Goal: Task Accomplishment & Management: Use online tool/utility

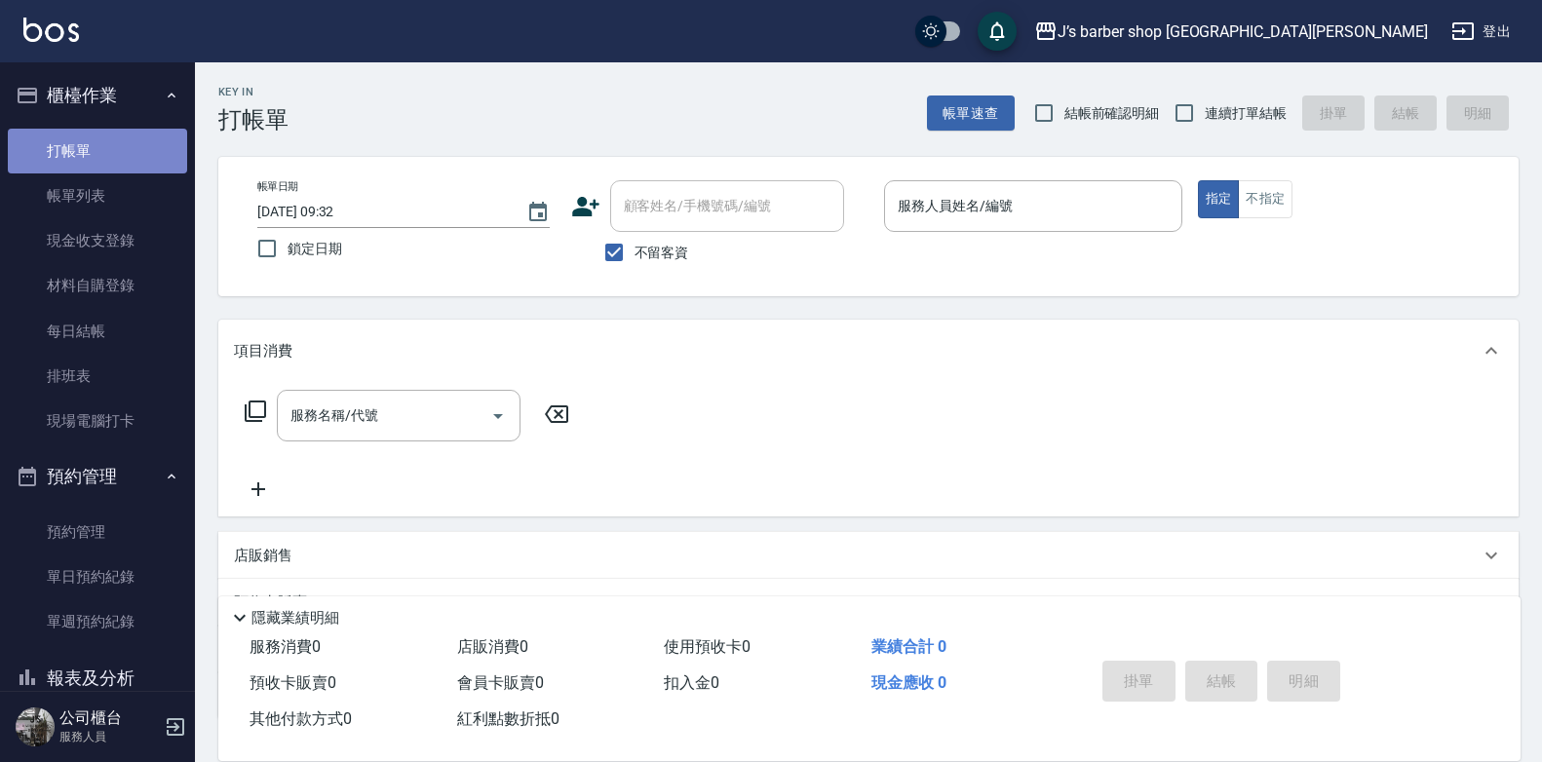
click at [109, 171] on link "打帳單" at bounding box center [97, 151] width 179 height 45
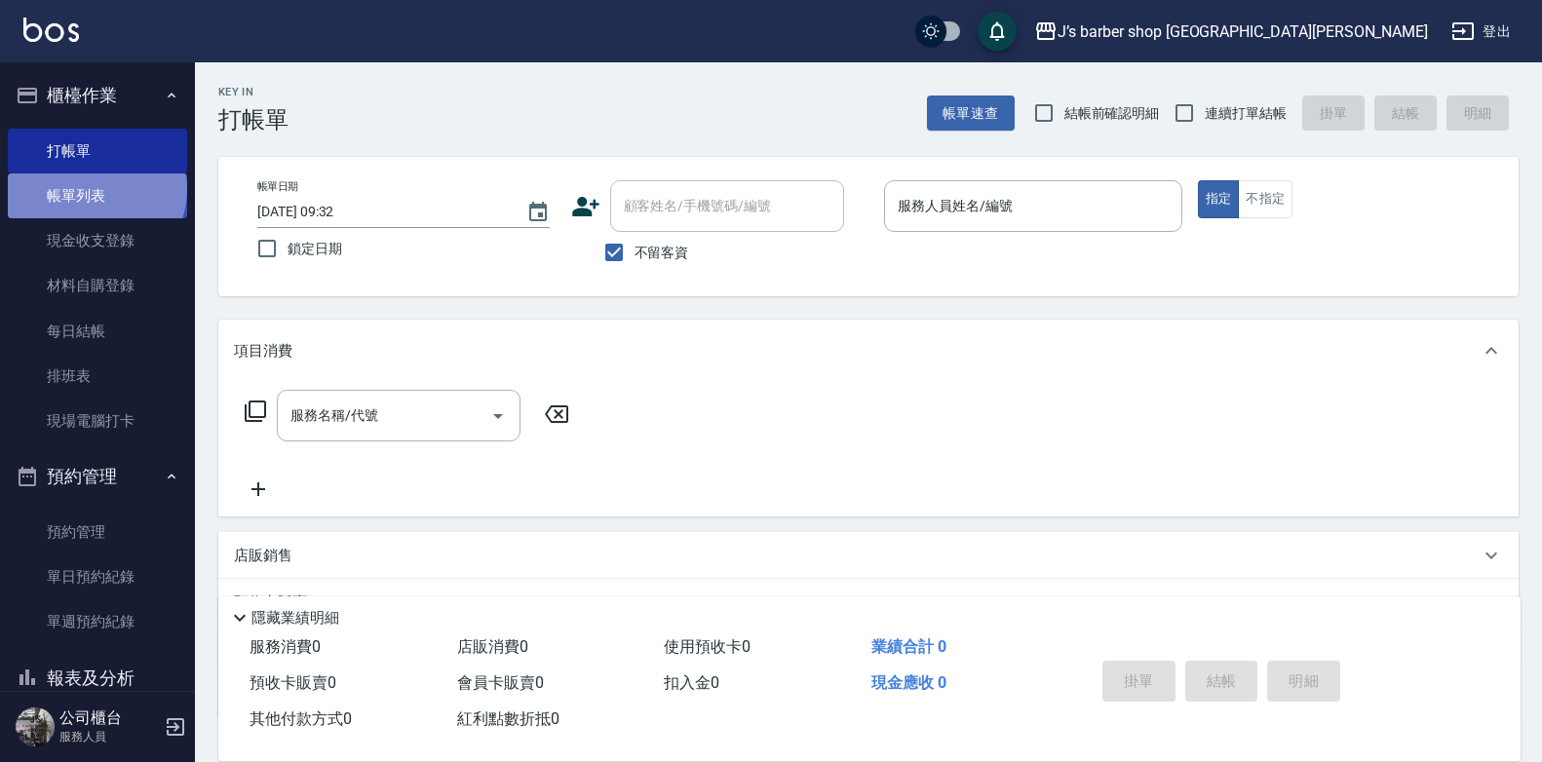
click at [95, 189] on link "帳單列表" at bounding box center [97, 195] width 179 height 45
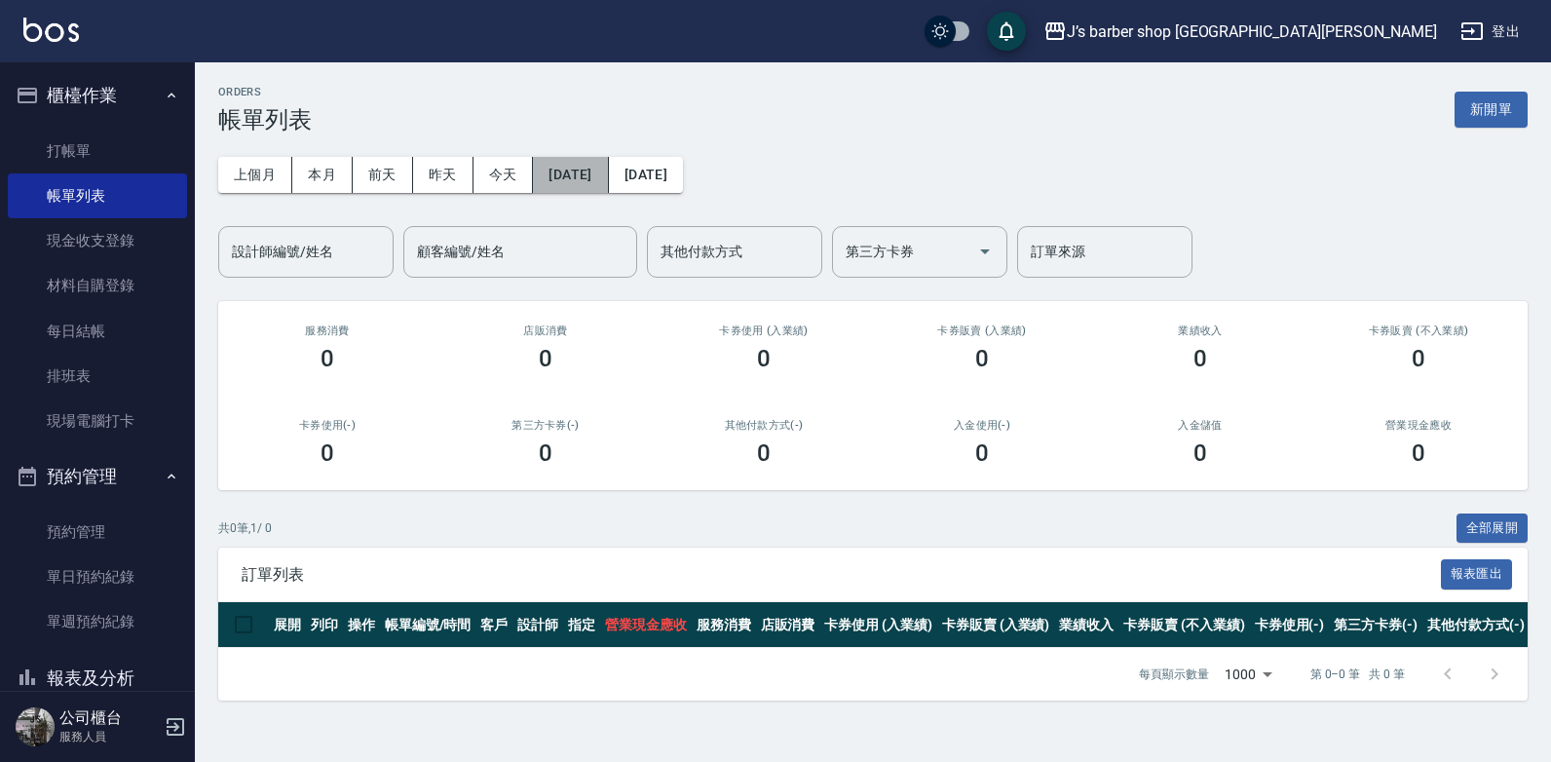
click at [608, 170] on button "[DATE]" at bounding box center [570, 175] width 75 height 36
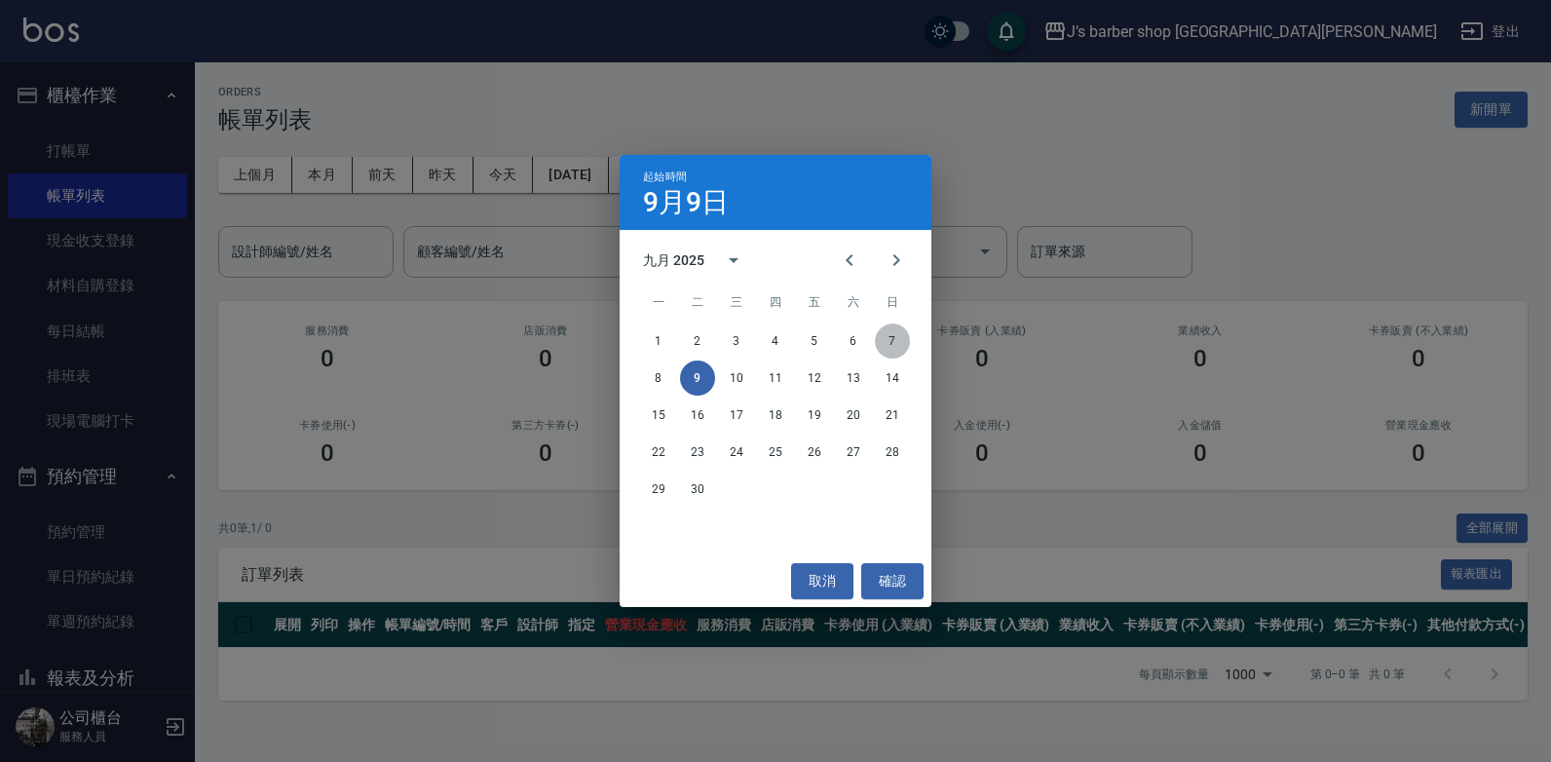
click at [900, 330] on button "7" at bounding box center [892, 341] width 35 height 35
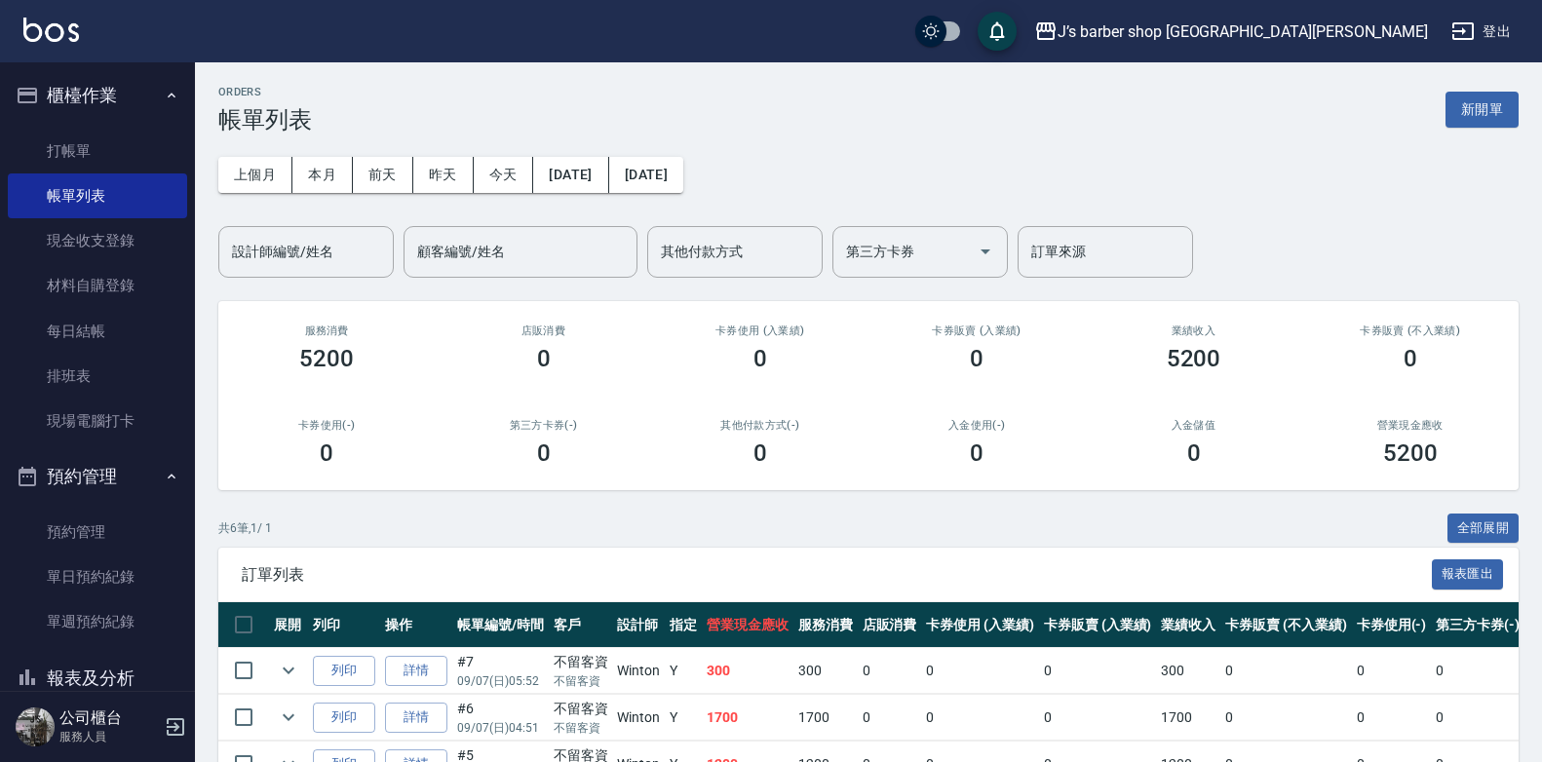
click at [679, 154] on div "上個月 本月 [DATE] [DATE] [DATE] [DATE] [DATE] 設計師編號/姓名 設計師編號/姓名 顧客編號/姓名 顧客編號/姓名 其他付…" at bounding box center [868, 206] width 1300 height 144
click at [683, 166] on button "[DATE]" at bounding box center [646, 175] width 74 height 36
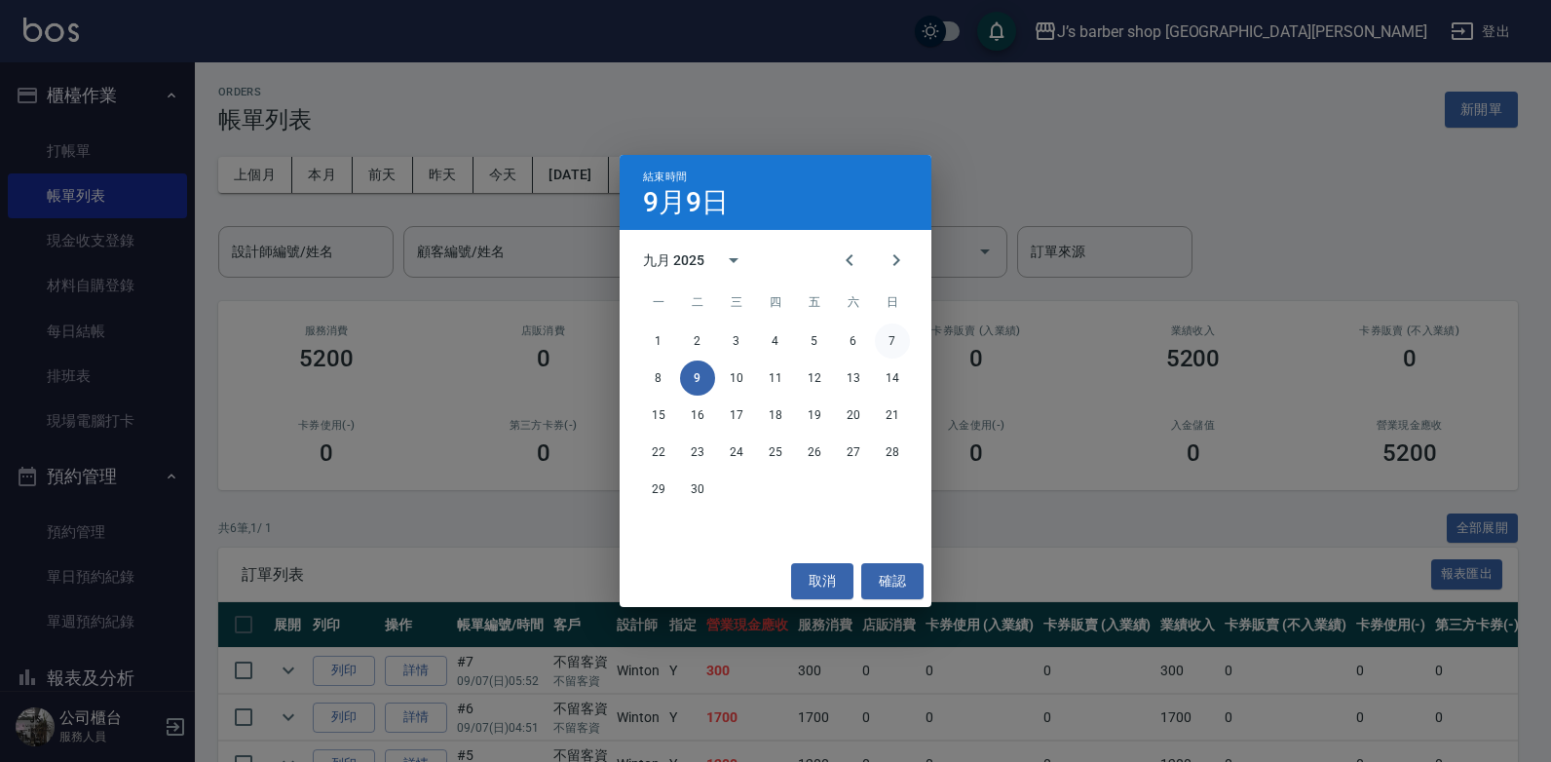
click at [888, 336] on button "7" at bounding box center [892, 341] width 35 height 35
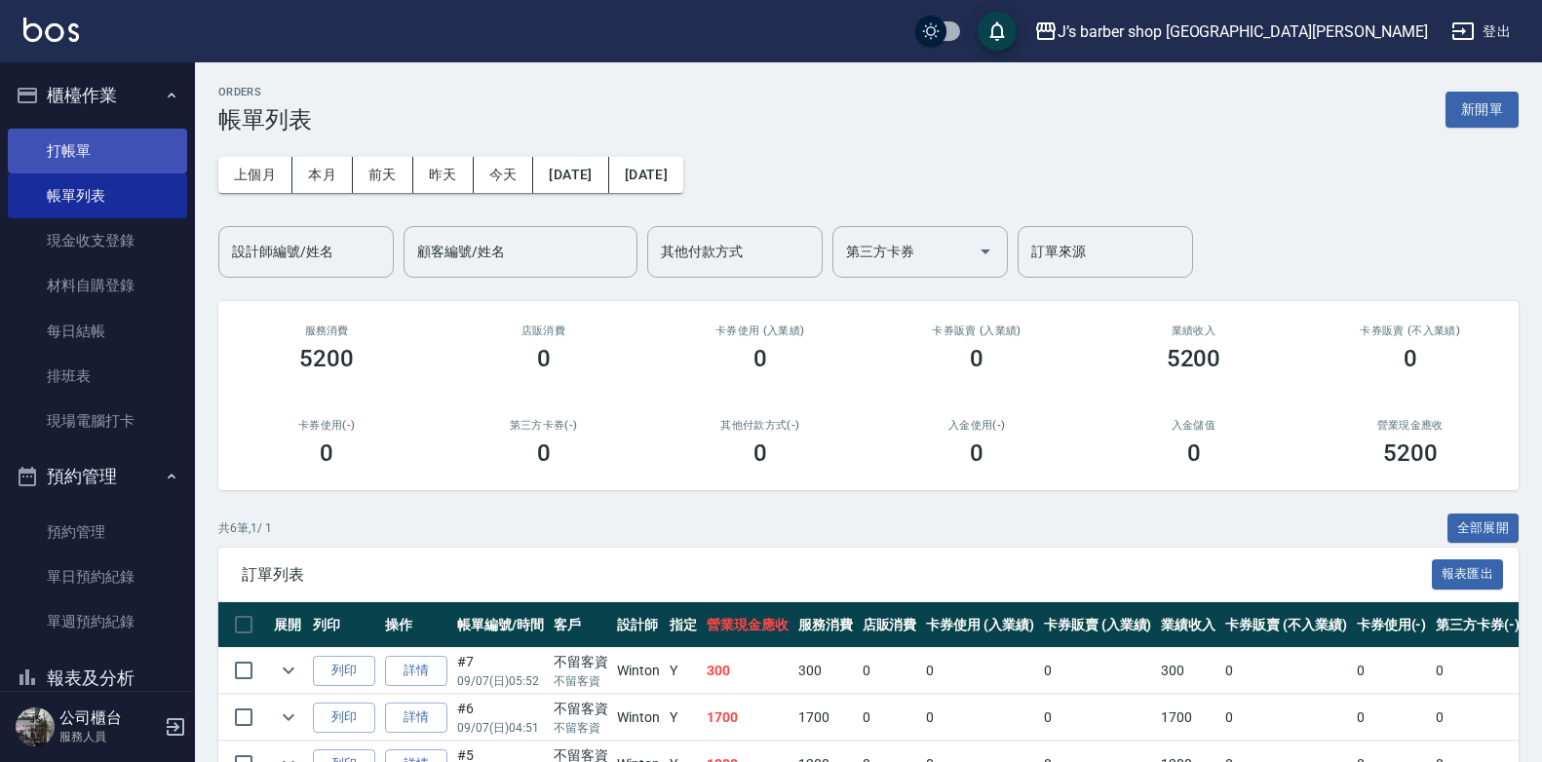
click at [75, 143] on link "打帳單" at bounding box center [97, 151] width 179 height 45
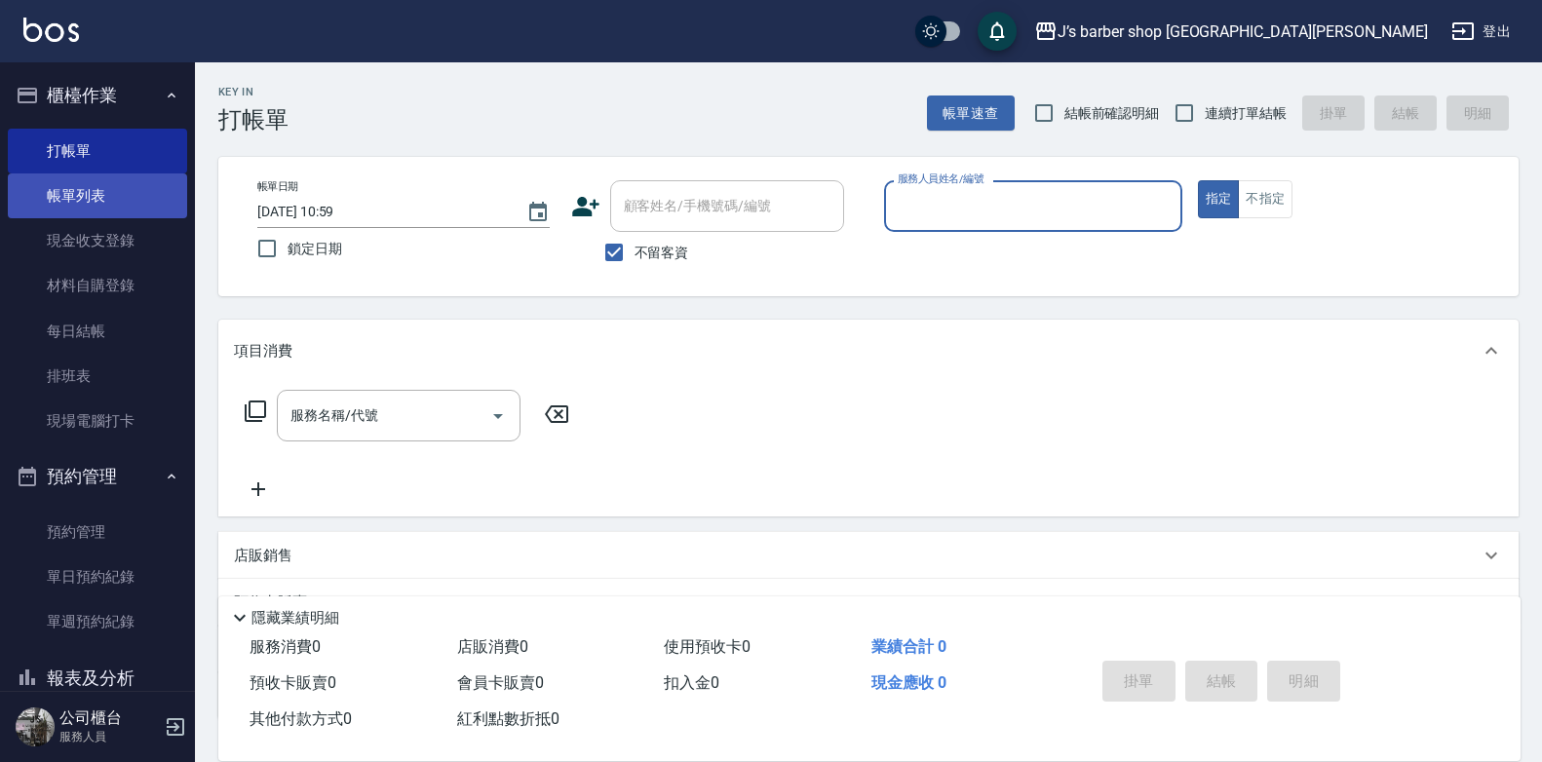
click at [80, 188] on link "帳單列表" at bounding box center [97, 195] width 179 height 45
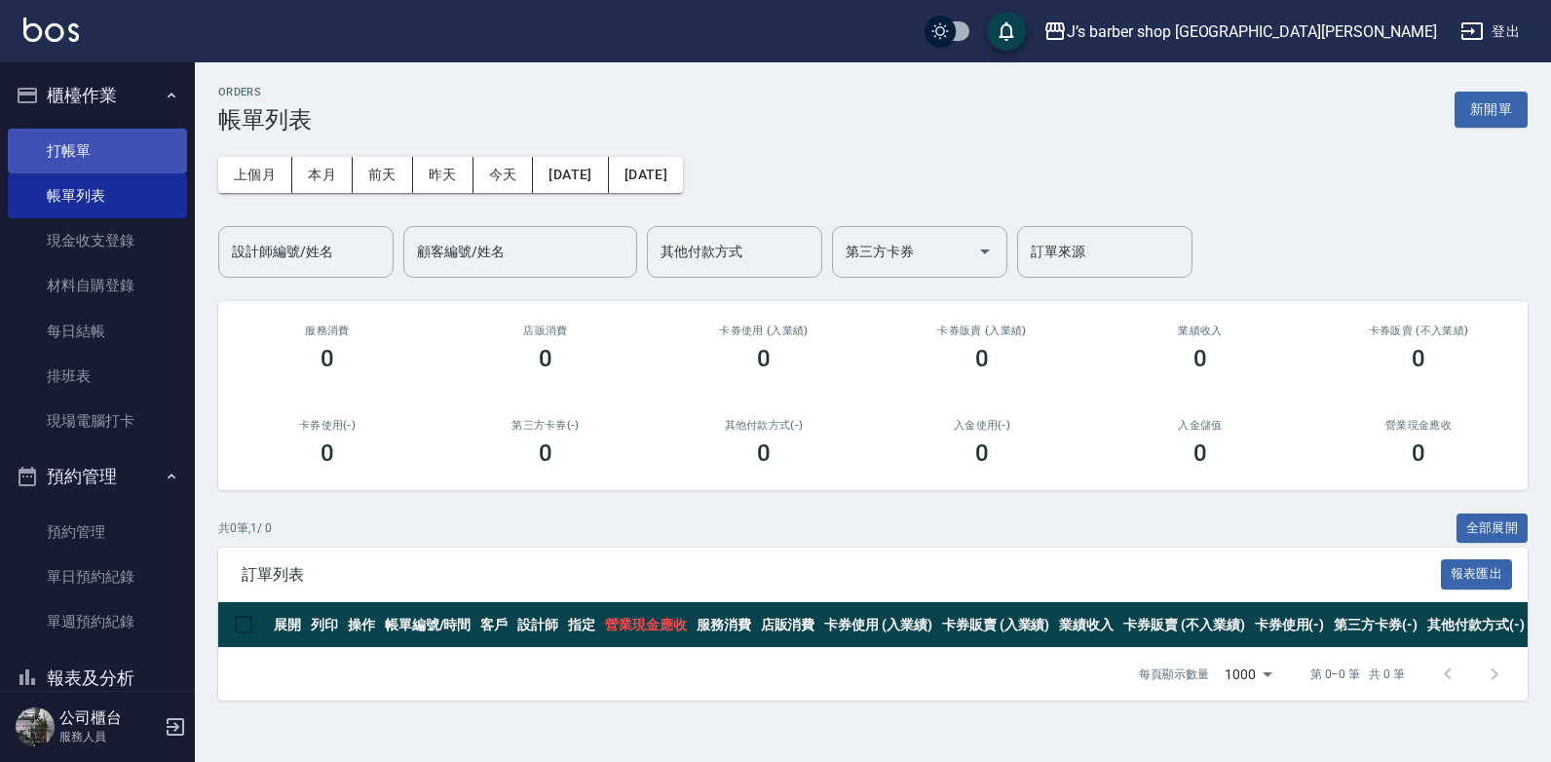
click at [74, 155] on link "打帳單" at bounding box center [97, 151] width 179 height 45
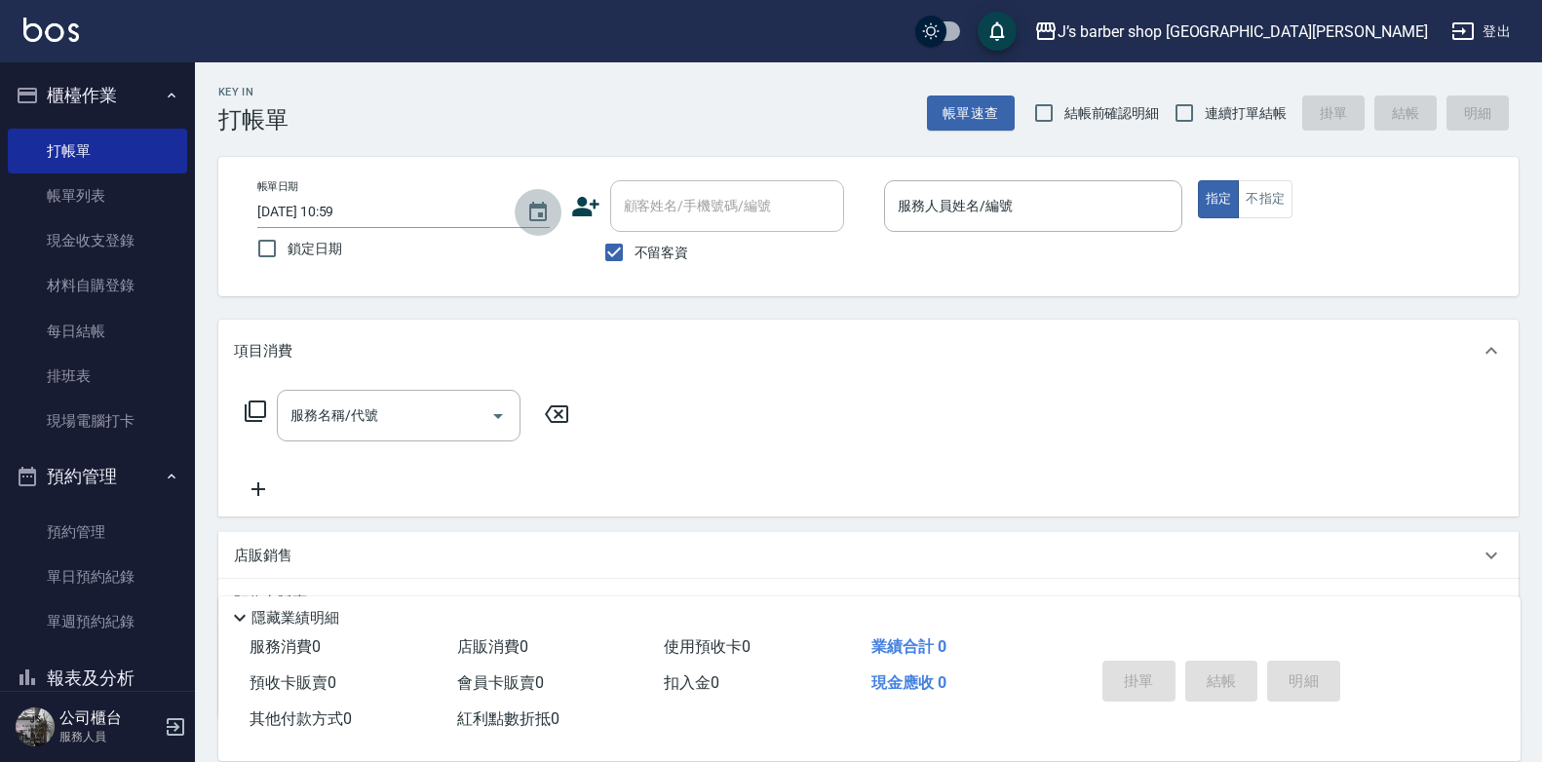
click at [535, 207] on icon "Choose date, selected date is 2025-09-09" at bounding box center [538, 211] width 18 height 19
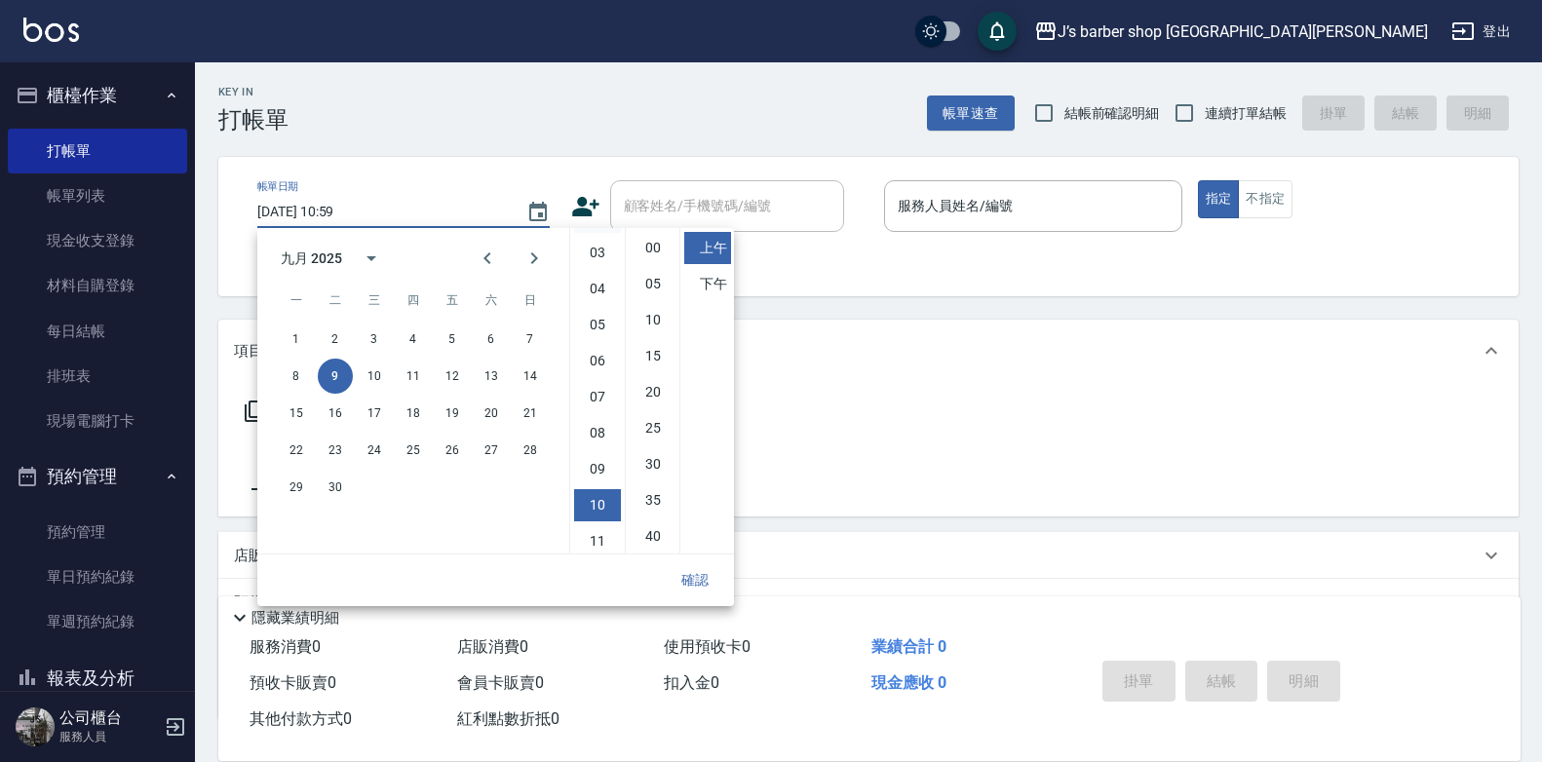
scroll to position [109, 0]
click at [605, 530] on li "11" at bounding box center [597, 535] width 47 height 32
click at [600, 491] on li "10" at bounding box center [597, 499] width 47 height 32
click at [654, 241] on li "00" at bounding box center [653, 248] width 47 height 32
type input "[DATE] 10:00"
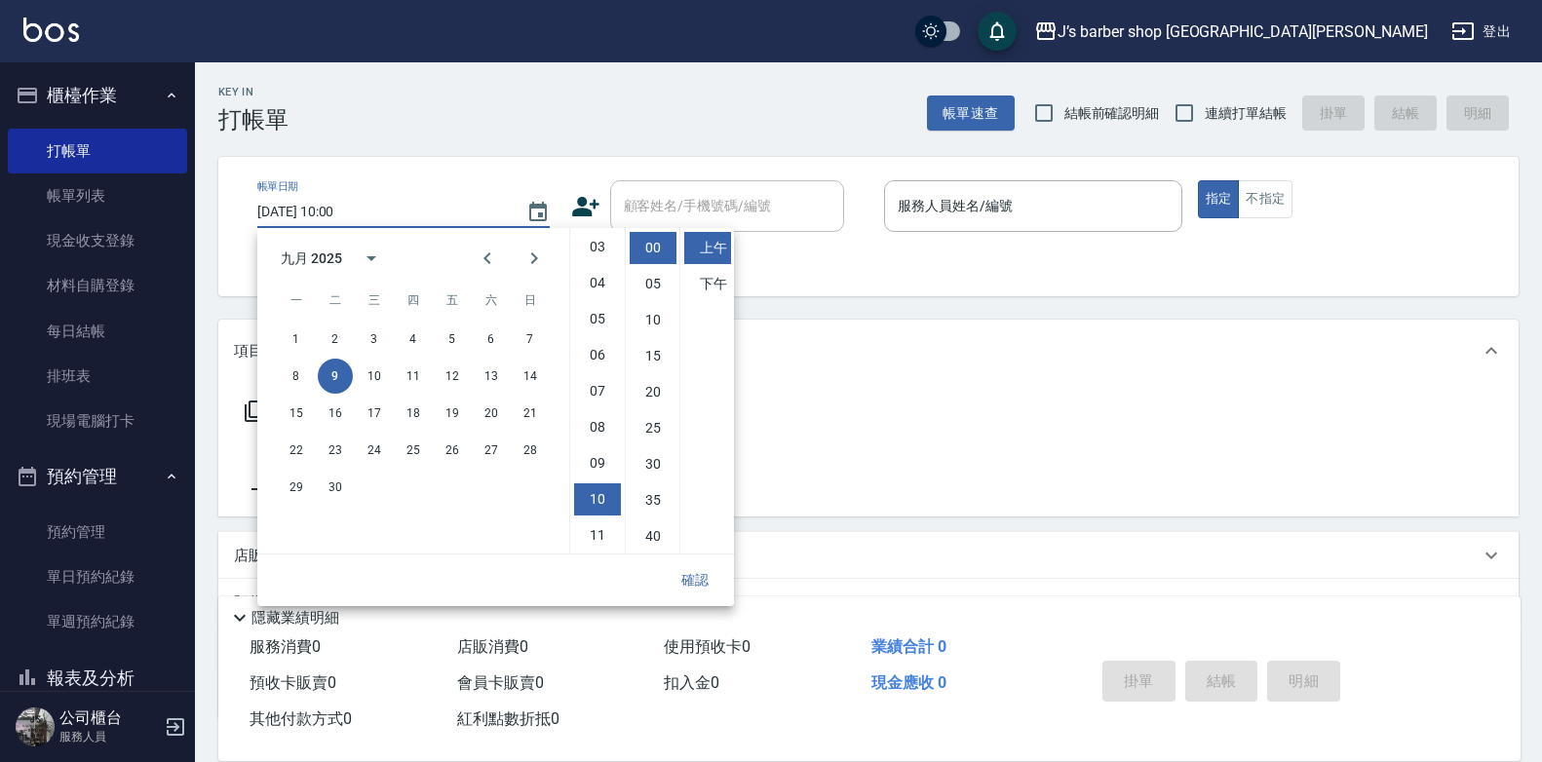
click at [698, 580] on button "確認" at bounding box center [695, 580] width 62 height 36
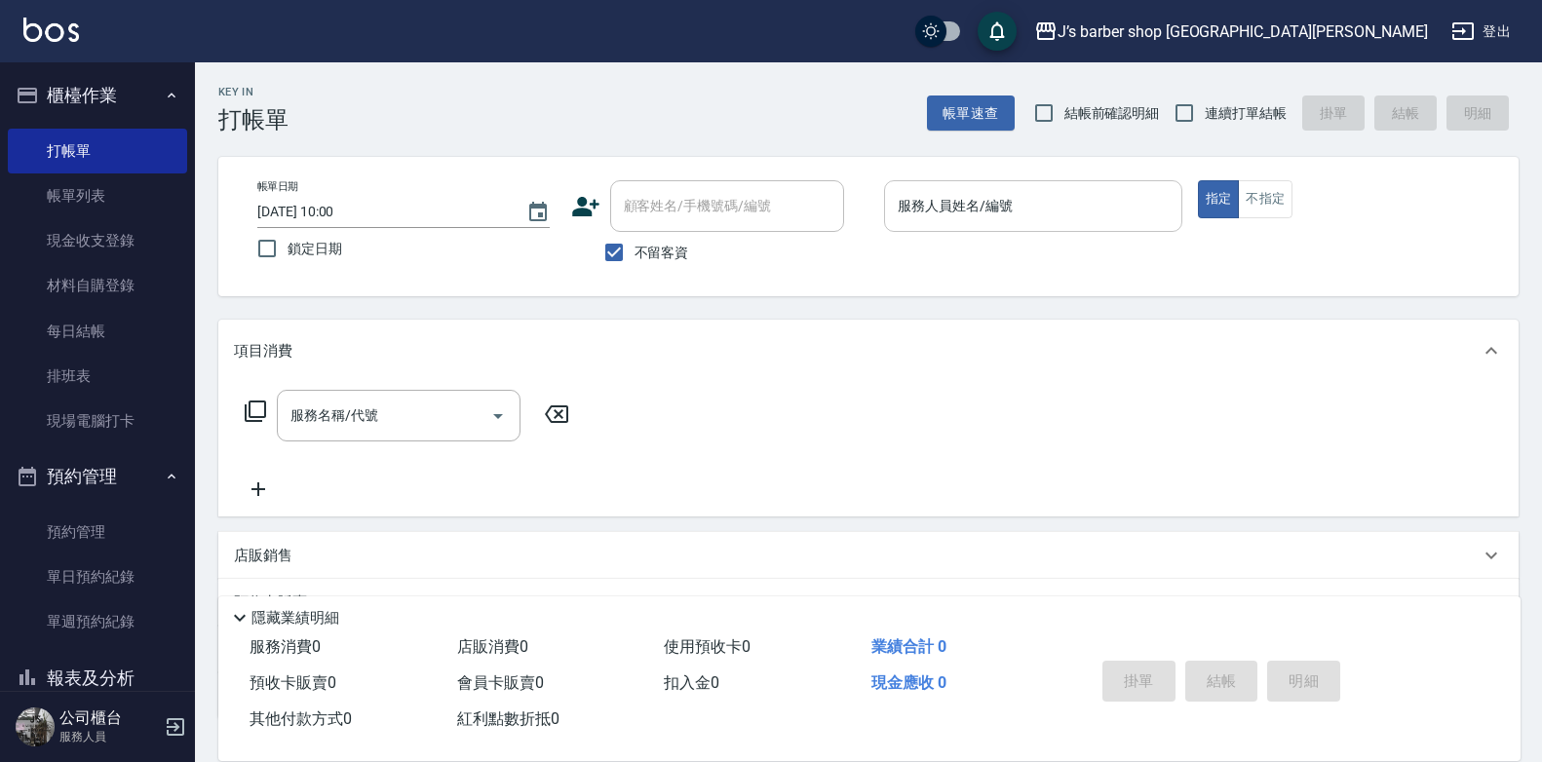
click at [984, 208] on input "服務人員姓名/編號" at bounding box center [1033, 206] width 281 height 34
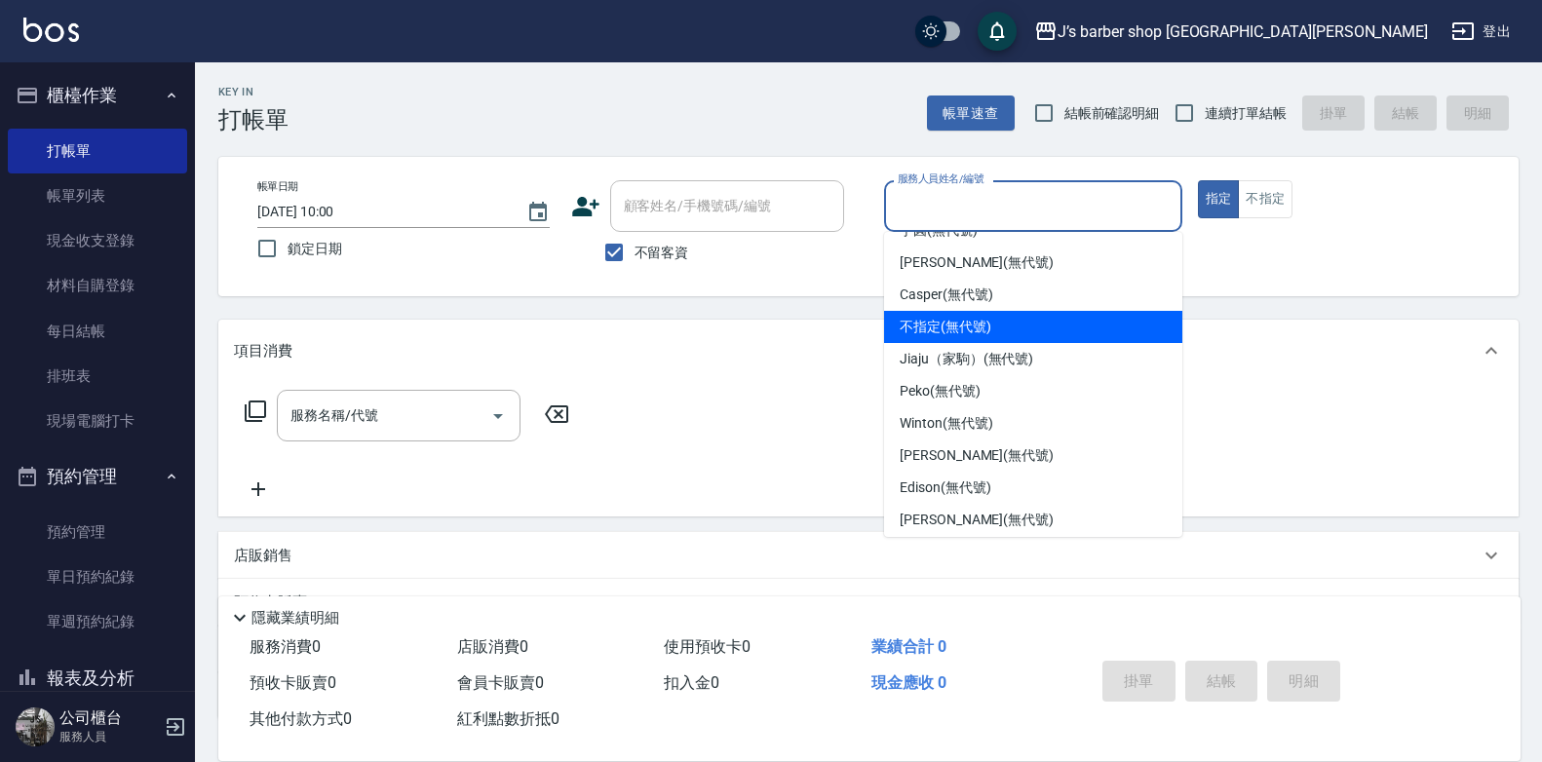
scroll to position [32, 0]
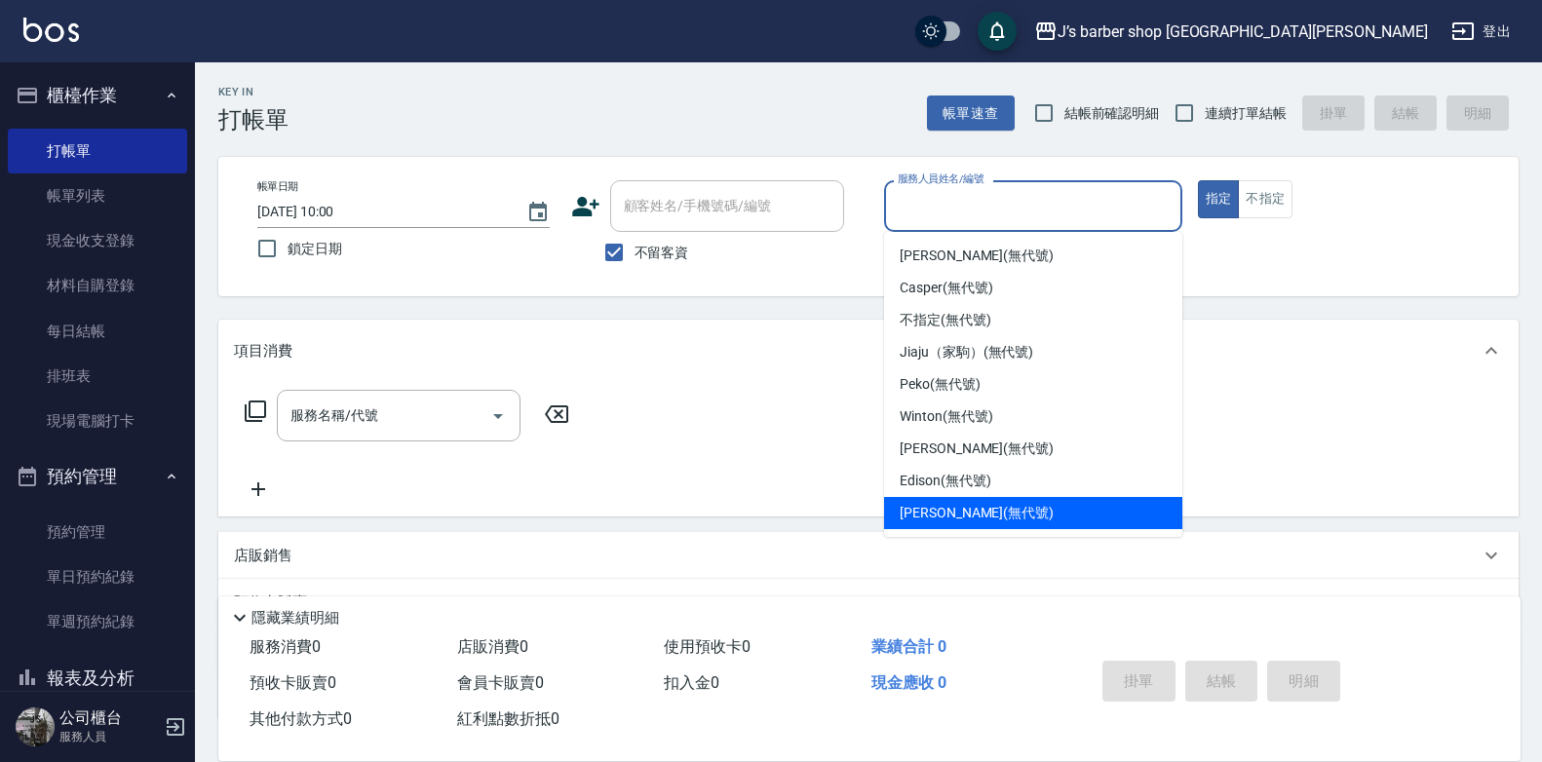
click at [928, 507] on span "[PERSON_NAME] (無代號)" at bounding box center [976, 513] width 154 height 20
type input "[PERSON_NAME](無代號)"
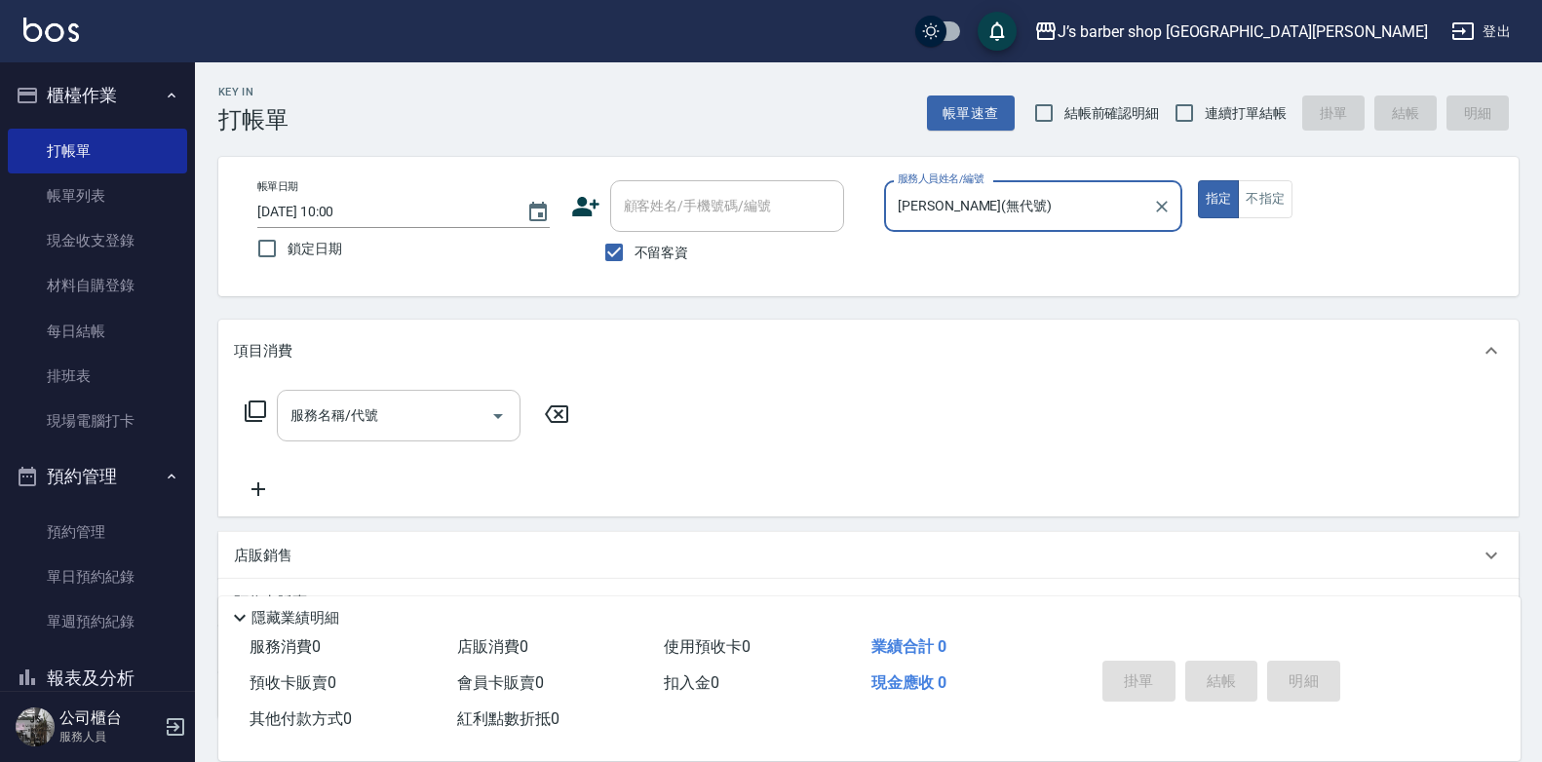
drag, startPoint x: 343, startPoint y: 411, endPoint x: 397, endPoint y: 405, distance: 53.9
click at [360, 419] on input "服務名稱/代號" at bounding box center [384, 416] width 197 height 34
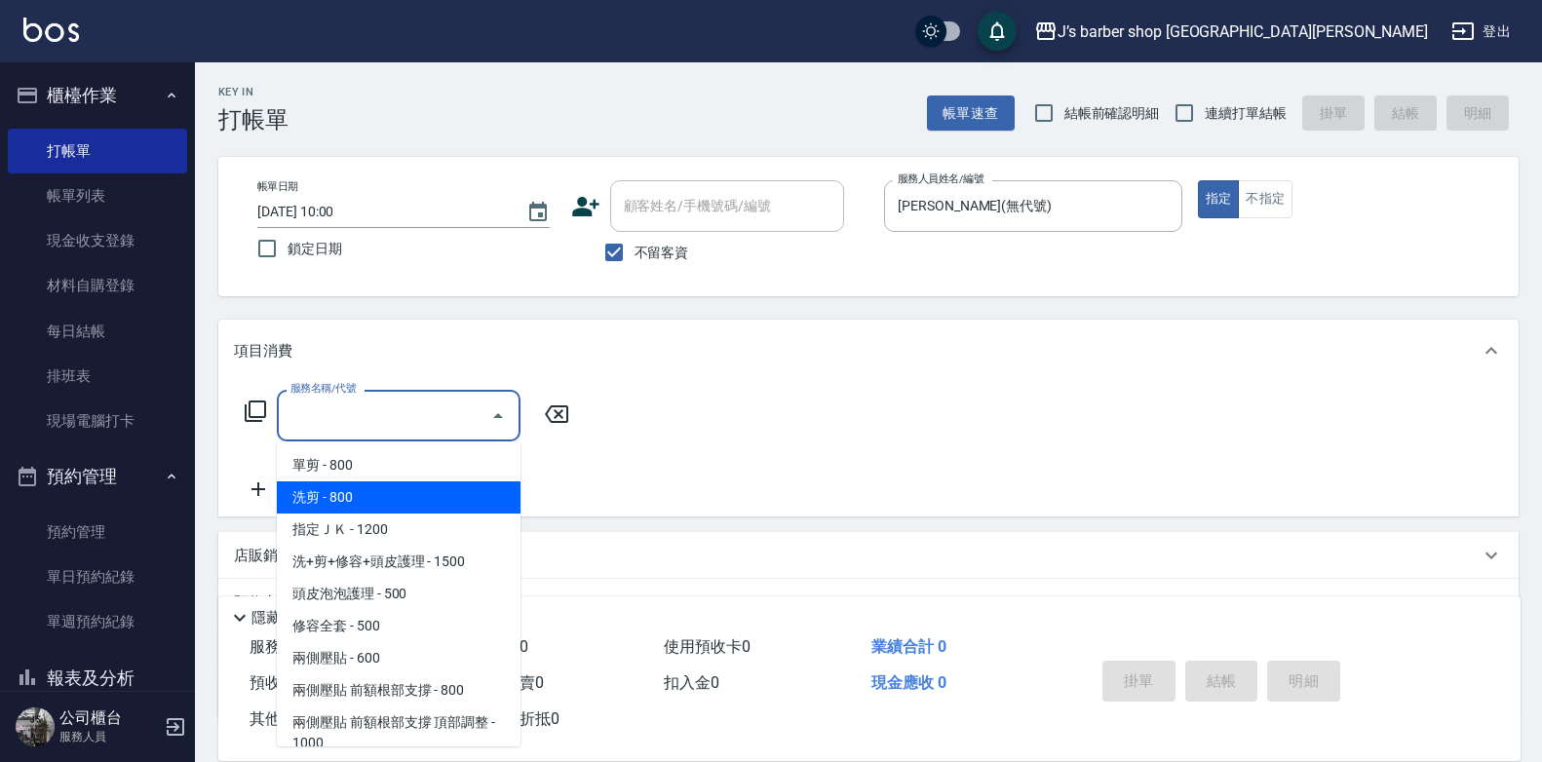
click at [365, 498] on span "洗剪 - 800" at bounding box center [399, 497] width 244 height 32
type input "洗剪(101)"
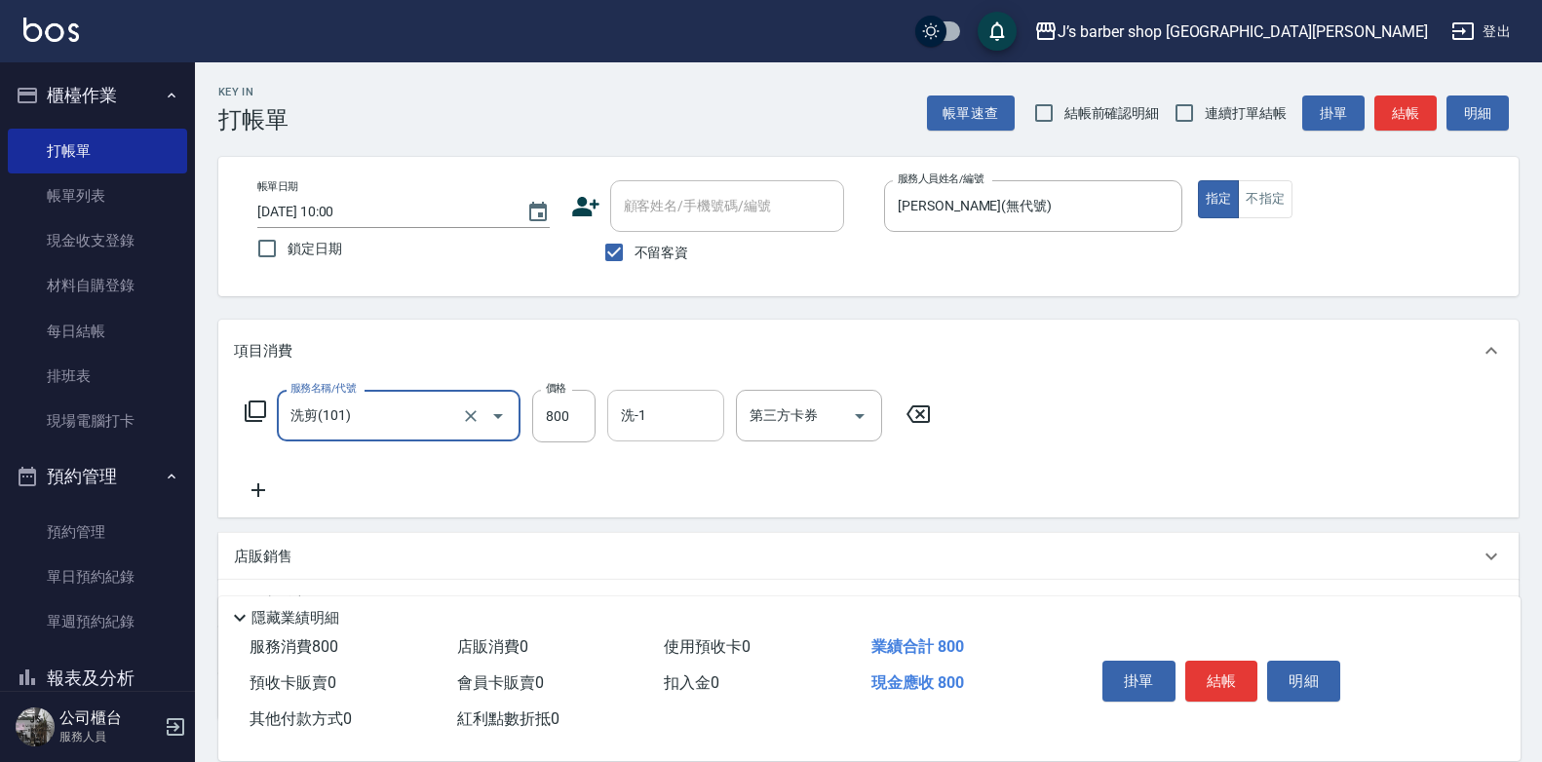
click at [659, 417] on input "洗-1" at bounding box center [665, 416] width 99 height 34
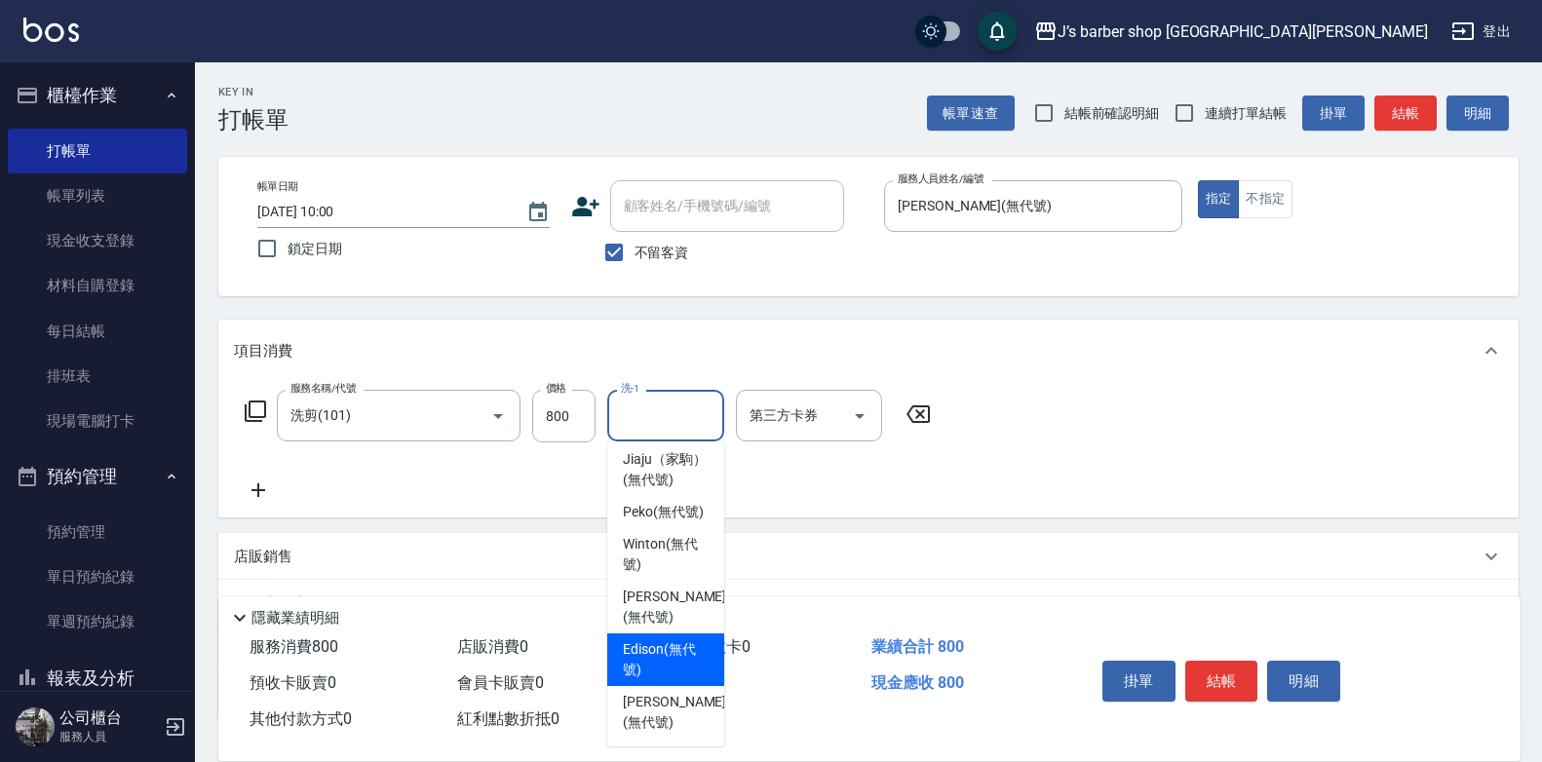
scroll to position [145, 0]
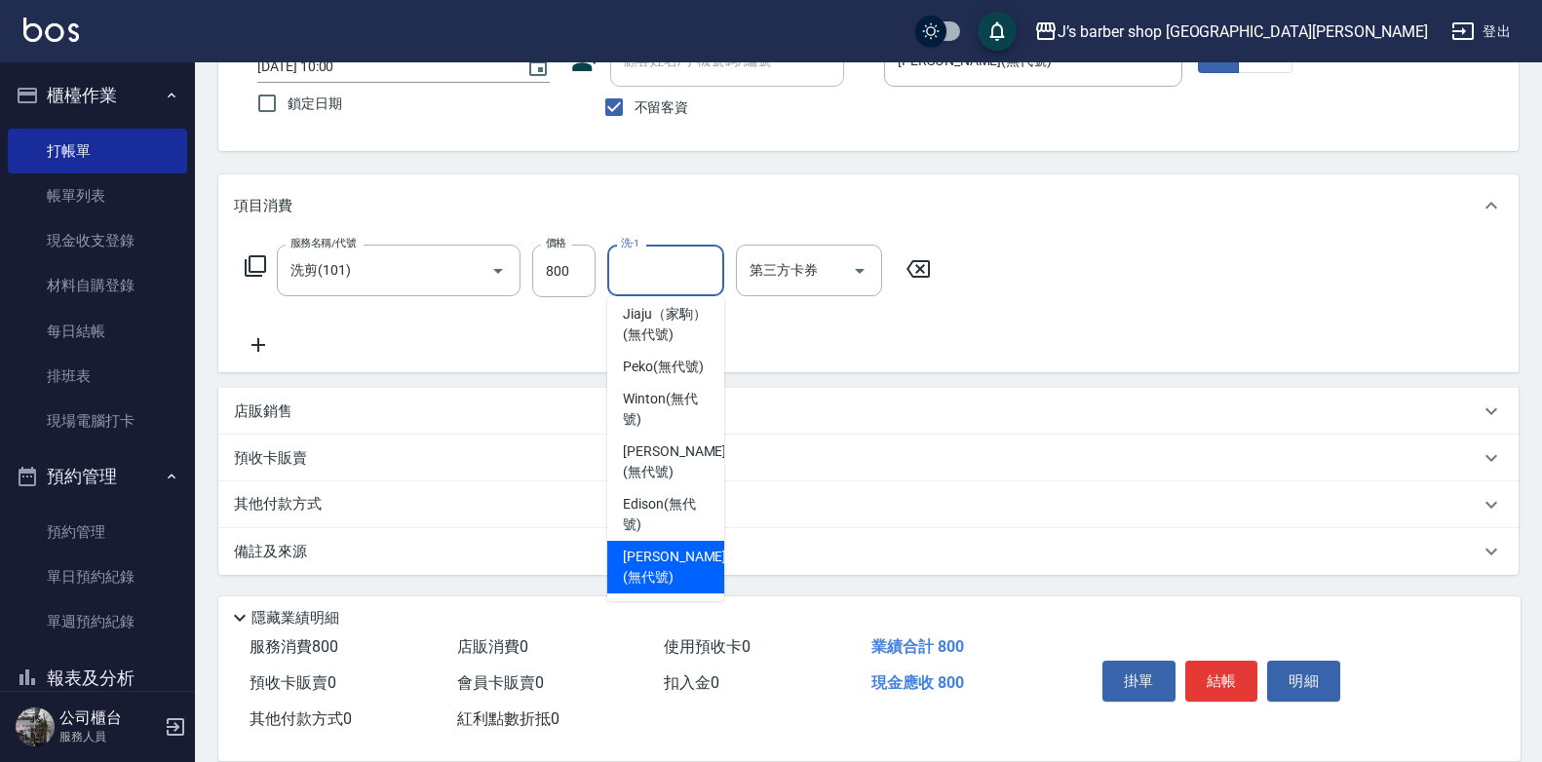
click at [640, 552] on span "[PERSON_NAME] (無代號)" at bounding box center [674, 567] width 103 height 41
type input "[PERSON_NAME](無代號)"
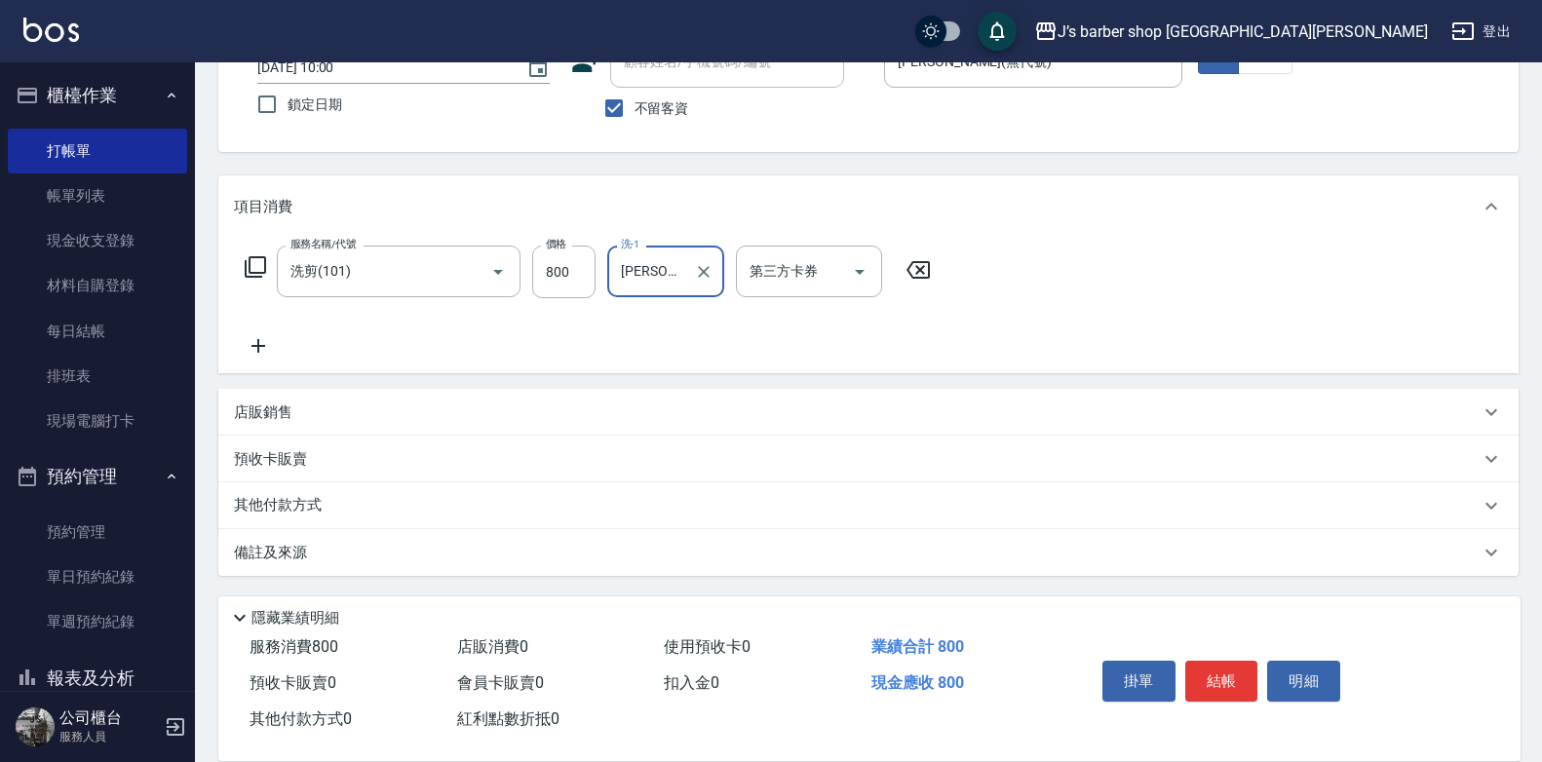
scroll to position [0, 0]
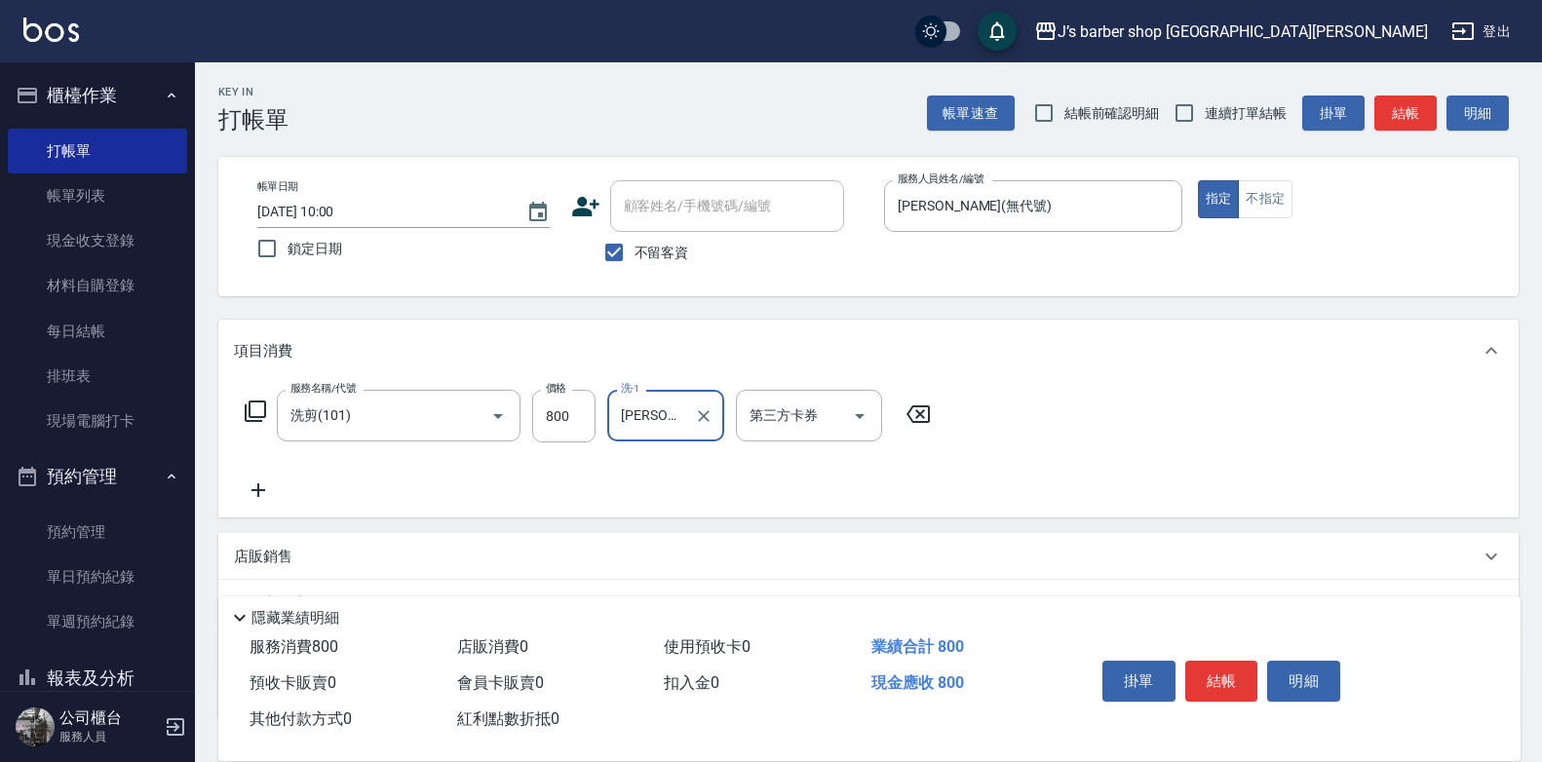
click at [1226, 679] on button "結帳" at bounding box center [1221, 681] width 73 height 41
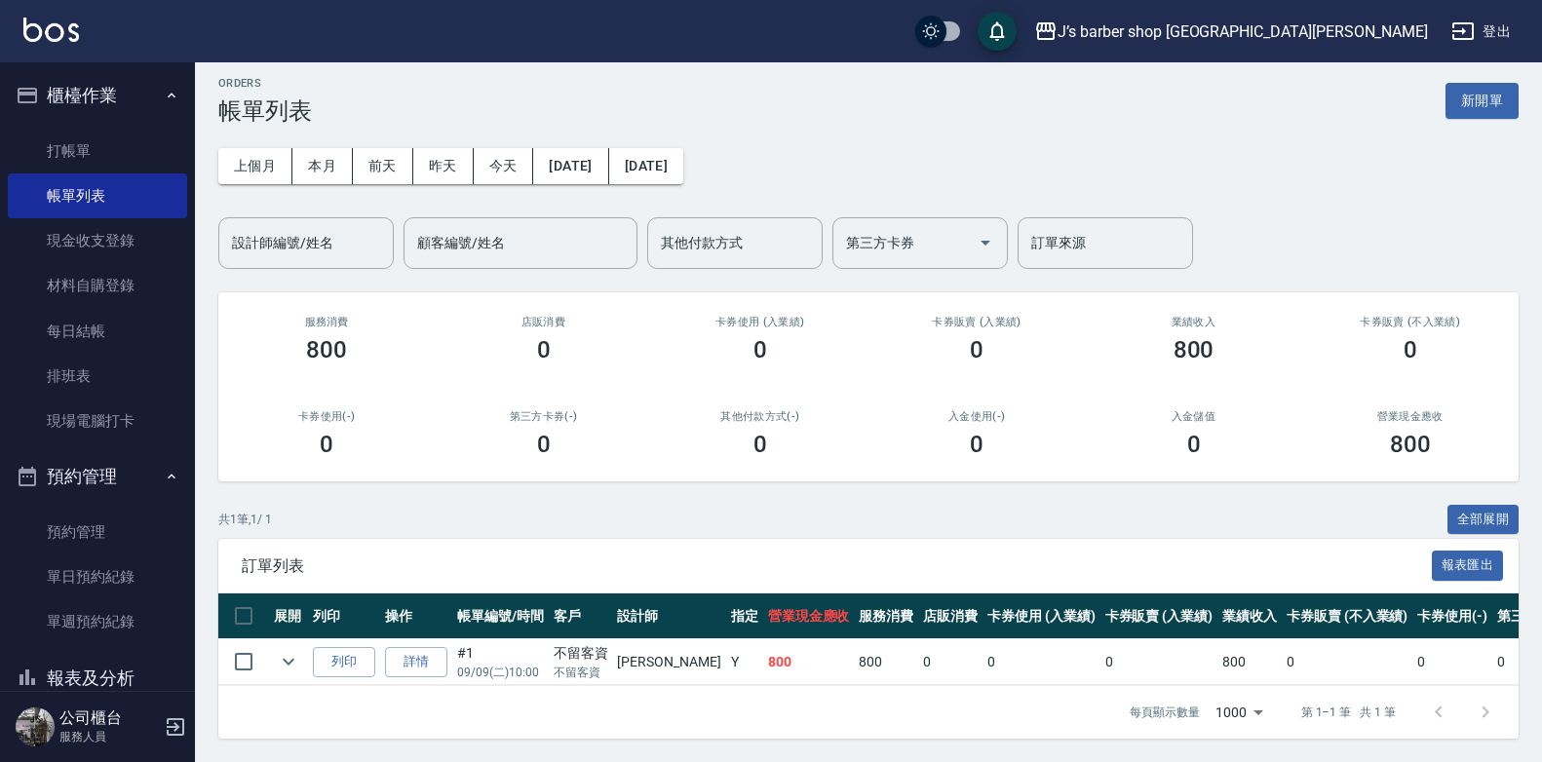
scroll to position [23, 0]
drag, startPoint x: 56, startPoint y: 82, endPoint x: 51, endPoint y: 92, distance: 10.9
click at [57, 80] on button "櫃檯作業" at bounding box center [97, 95] width 179 height 51
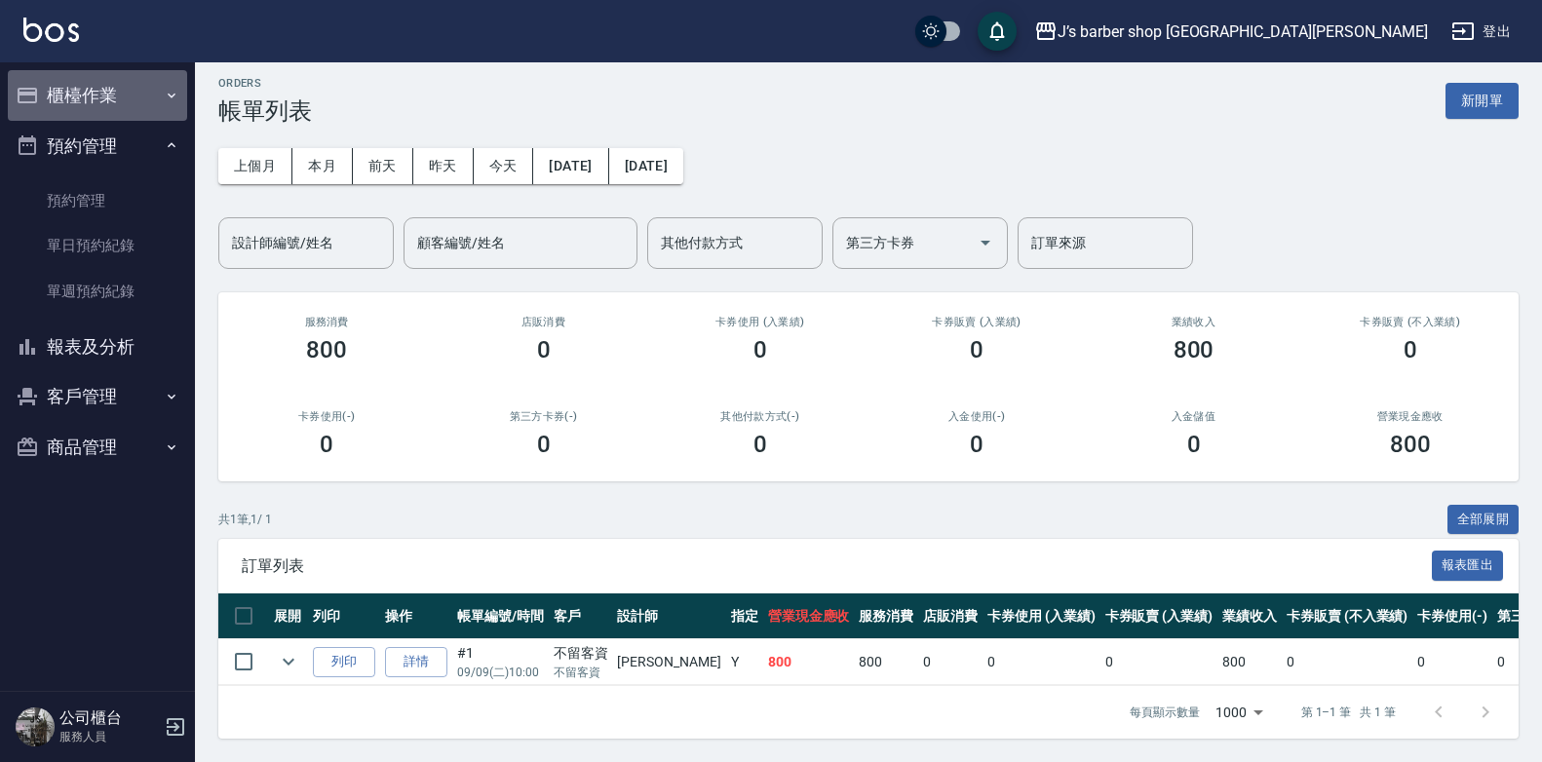
click at [98, 106] on button "櫃檯作業" at bounding box center [97, 95] width 179 height 51
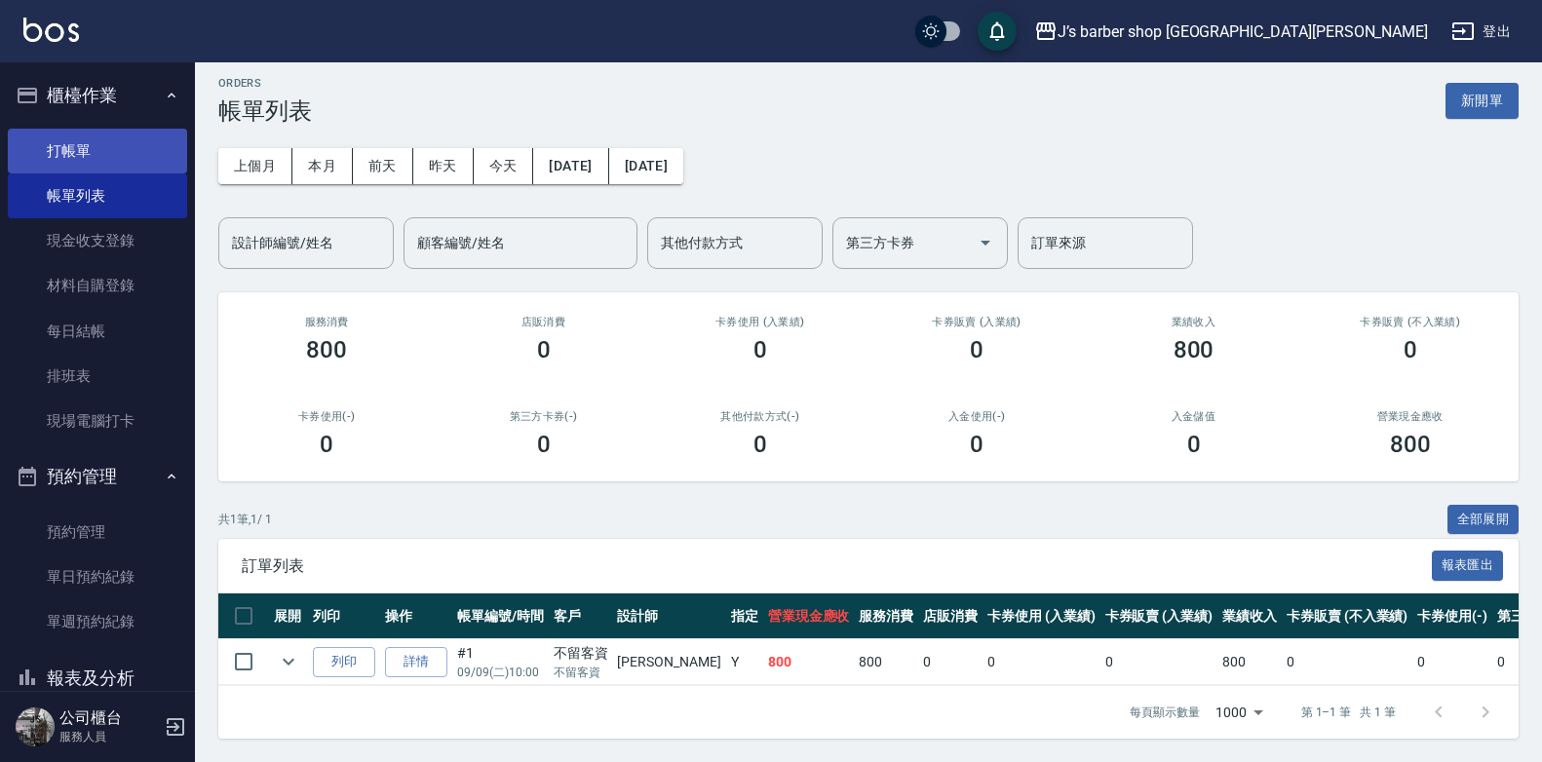
click at [123, 160] on link "打帳單" at bounding box center [97, 151] width 179 height 45
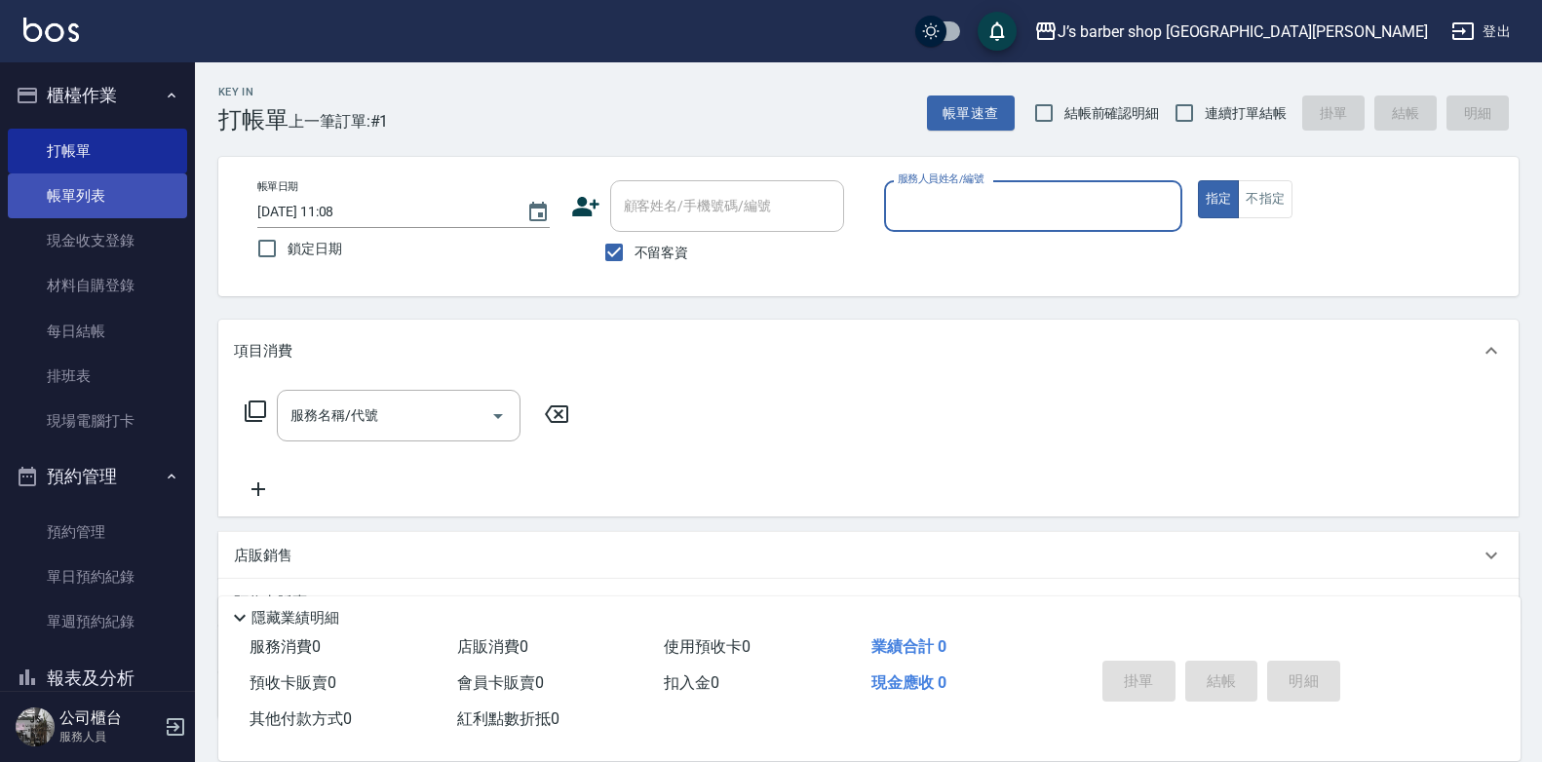
click at [112, 183] on link "帳單列表" at bounding box center [97, 195] width 179 height 45
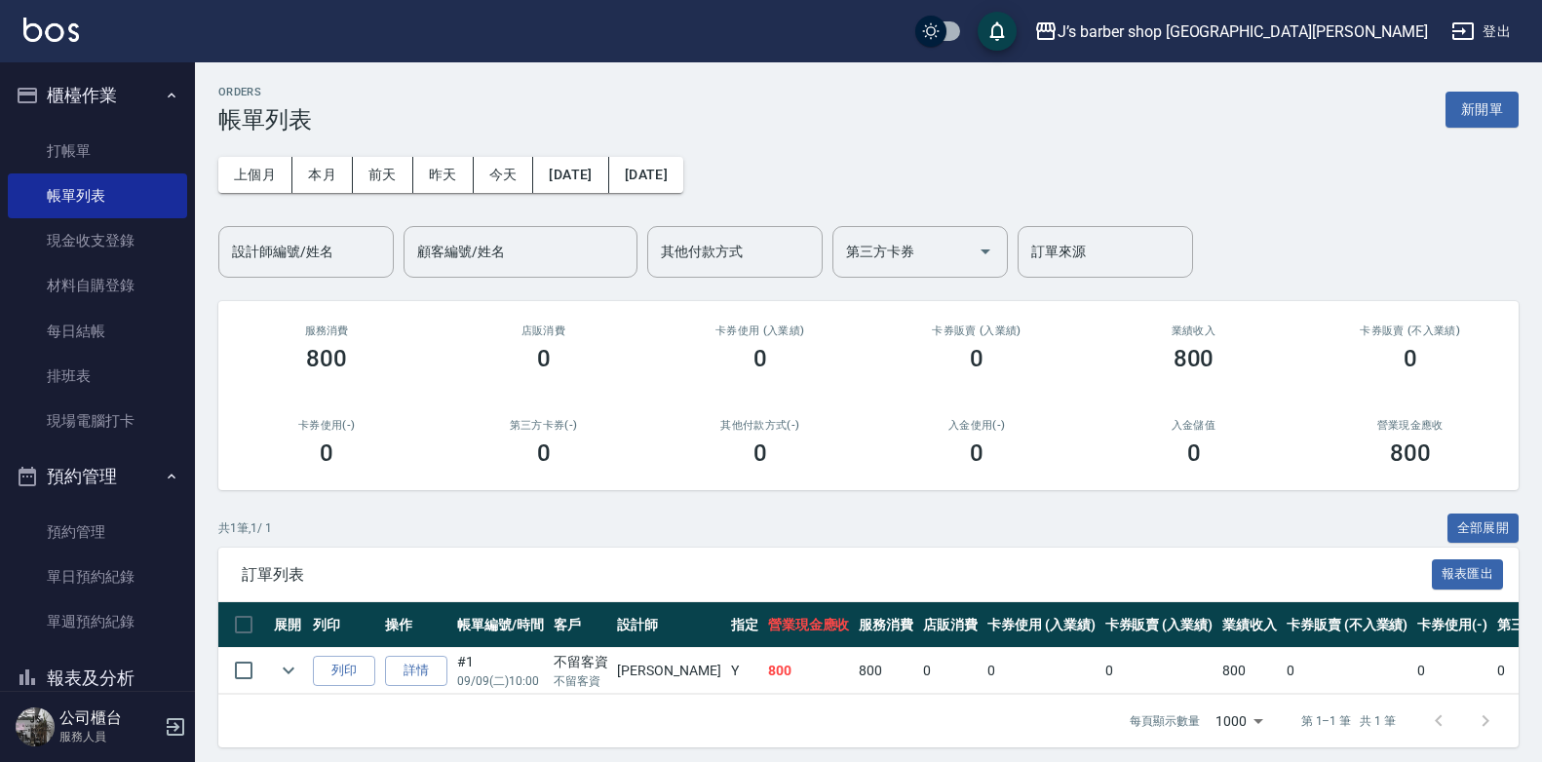
scroll to position [23, 0]
